Goal: Task Accomplishment & Management: Complete application form

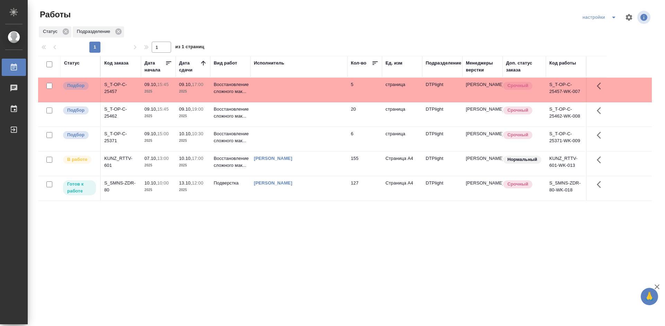
click at [130, 181] on div "S_SMNS-ZDR-80" at bounding box center [120, 187] width 33 height 14
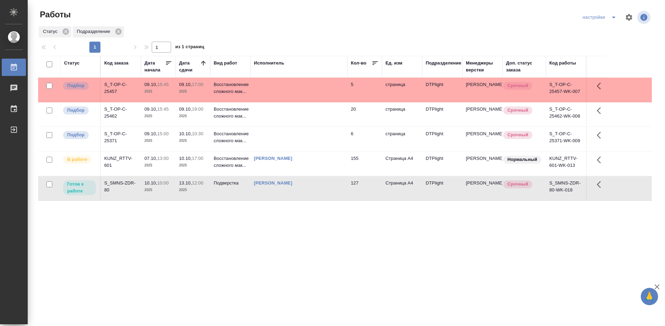
click at [130, 181] on div "S_SMNS-ZDR-80" at bounding box center [120, 187] width 33 height 14
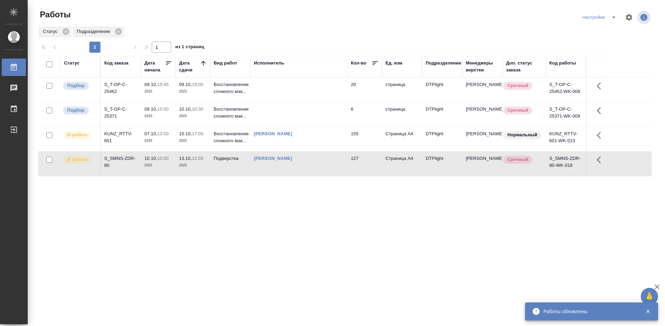
click at [239, 237] on div "Статус Код заказа Дата начала Дата сдачи Вид работ Исполнитель Кол-во Ед. изм П…" at bounding box center [345, 181] width 614 height 250
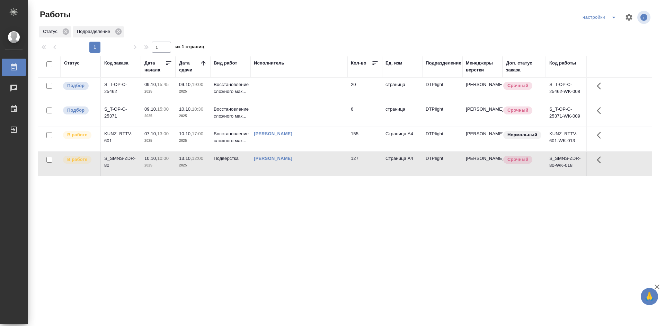
click at [242, 211] on div "Статус Код заказа Дата начала Дата сдачи Вид работ Исполнитель Кол-во Ед. изм П…" at bounding box center [345, 181] width 614 height 250
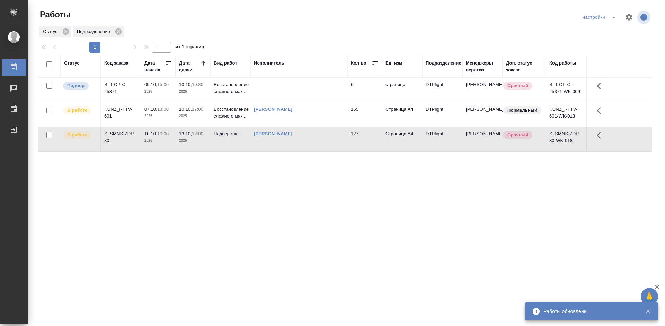
click at [119, 112] on div "KUNZ_RTTV-601" at bounding box center [120, 113] width 33 height 14
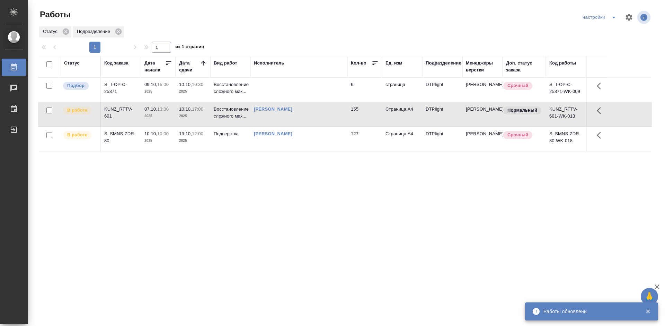
click at [119, 112] on div "KUNZ_RTTV-601" at bounding box center [120, 113] width 33 height 14
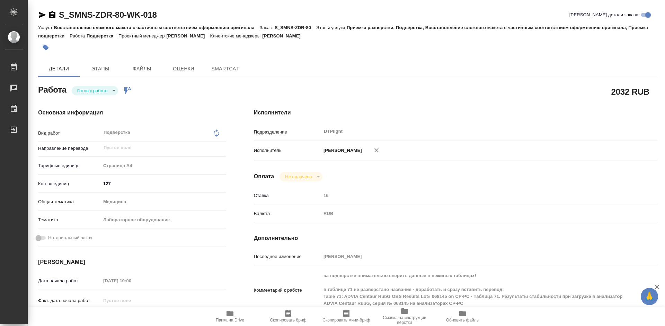
type textarea "x"
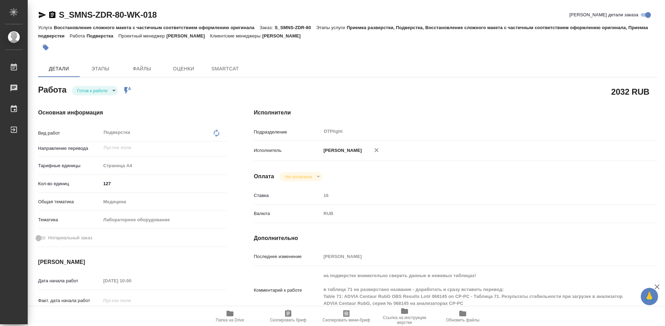
type textarea "x"
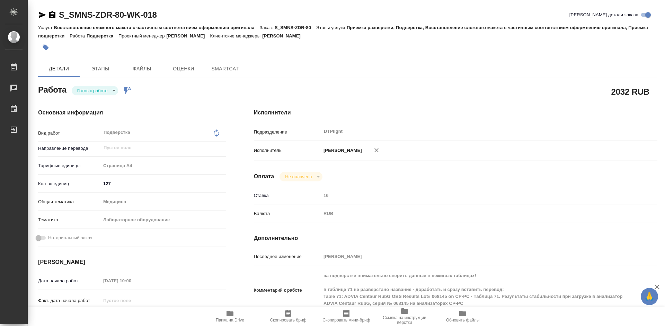
type textarea "x"
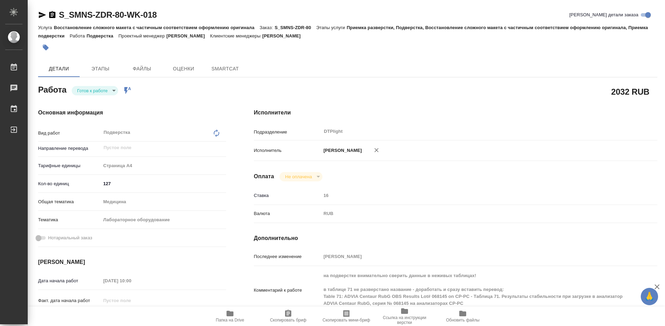
type textarea "x"
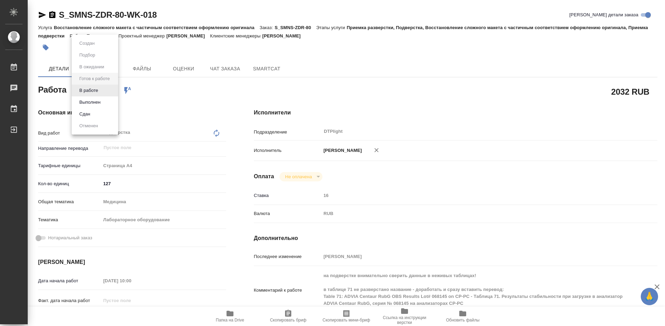
click at [95, 90] on body "🙏 .cls-1 fill:#fff; AWATERA [PERSON_NAME] Работы Чаты График Выйти S_SMNS-ZDR-8…" at bounding box center [332, 163] width 665 height 326
type textarea "x"
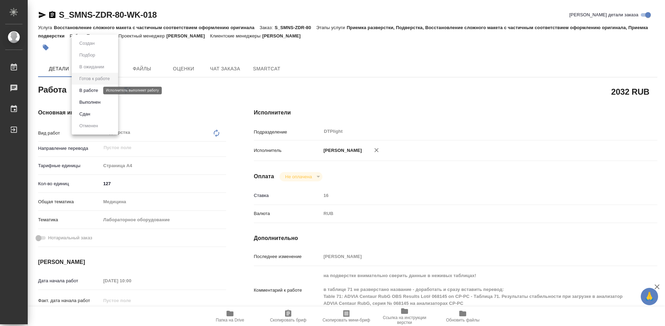
type textarea "x"
click at [94, 93] on button "В работе" at bounding box center [88, 91] width 23 height 8
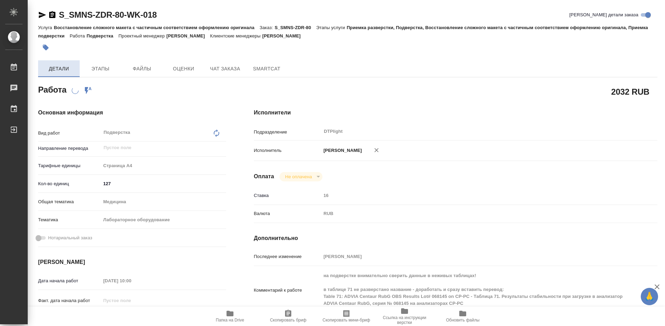
type textarea "x"
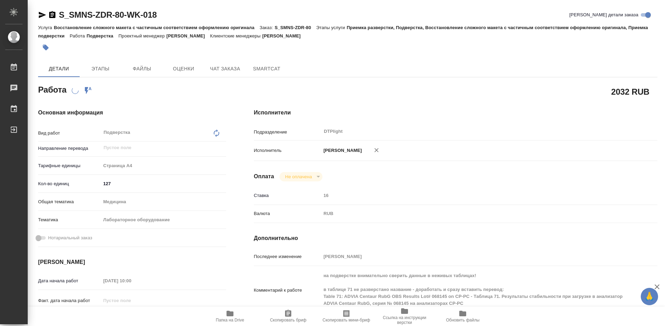
type textarea "x"
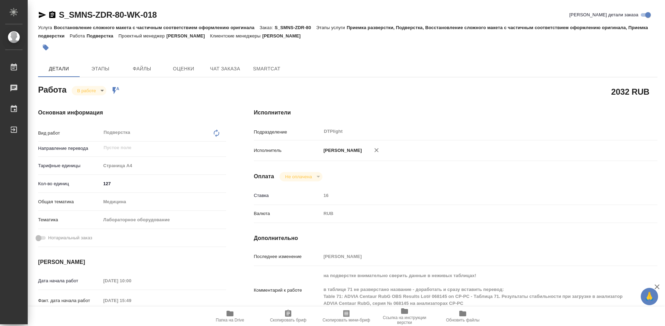
type textarea "x"
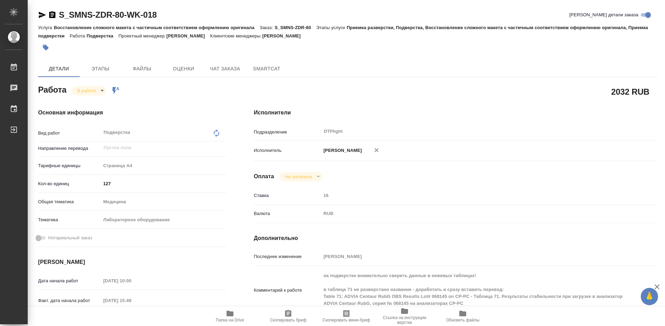
type textarea "x"
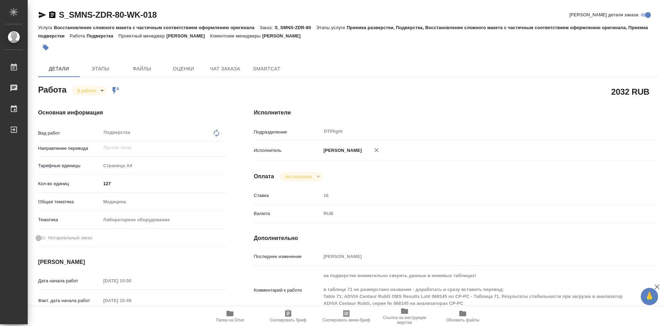
type textarea "x"
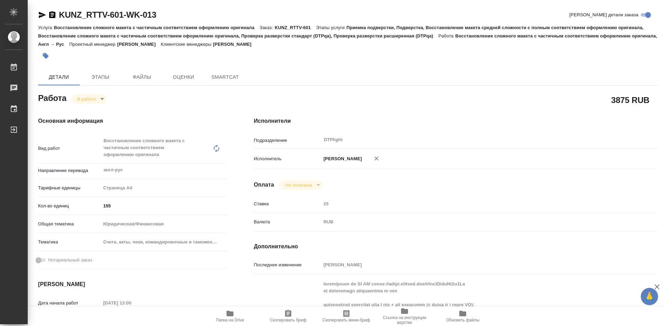
type textarea "x"
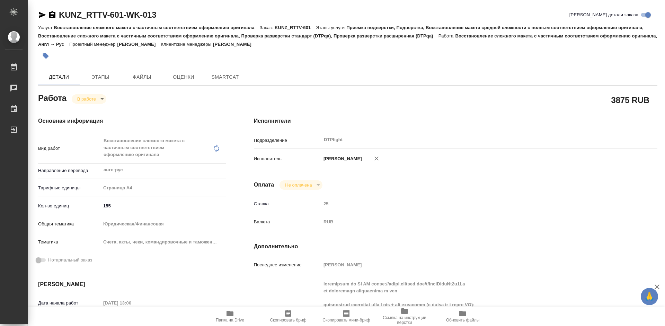
type textarea "x"
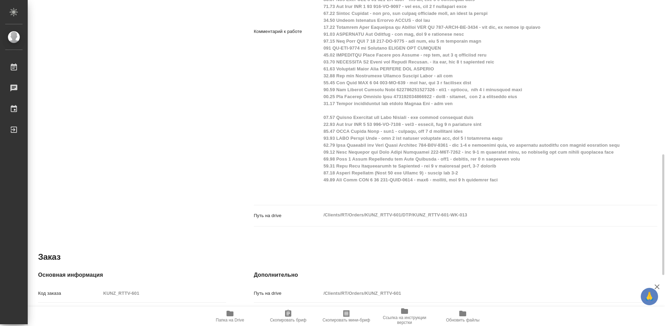
type textarea "x"
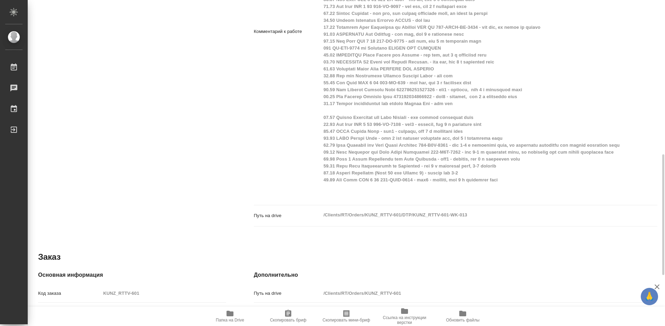
scroll to position [381, 0]
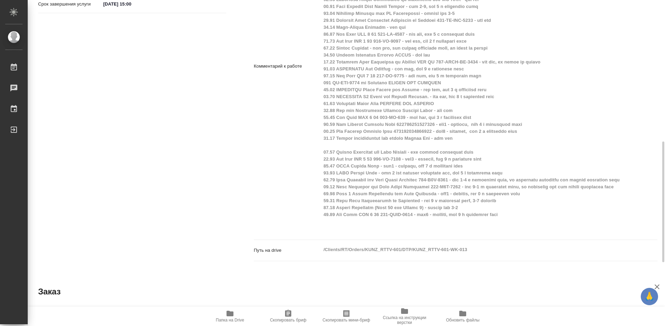
type textarea "x"
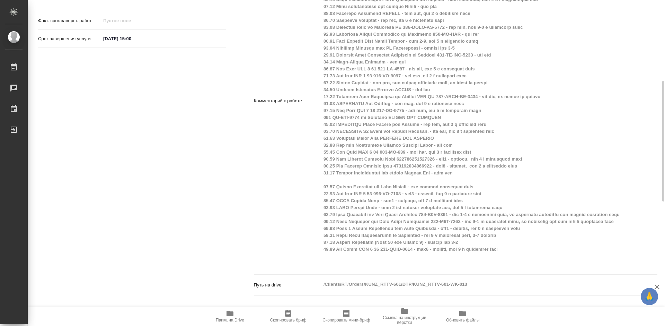
scroll to position [312, 0]
